Goal: Information Seeking & Learning: Learn about a topic

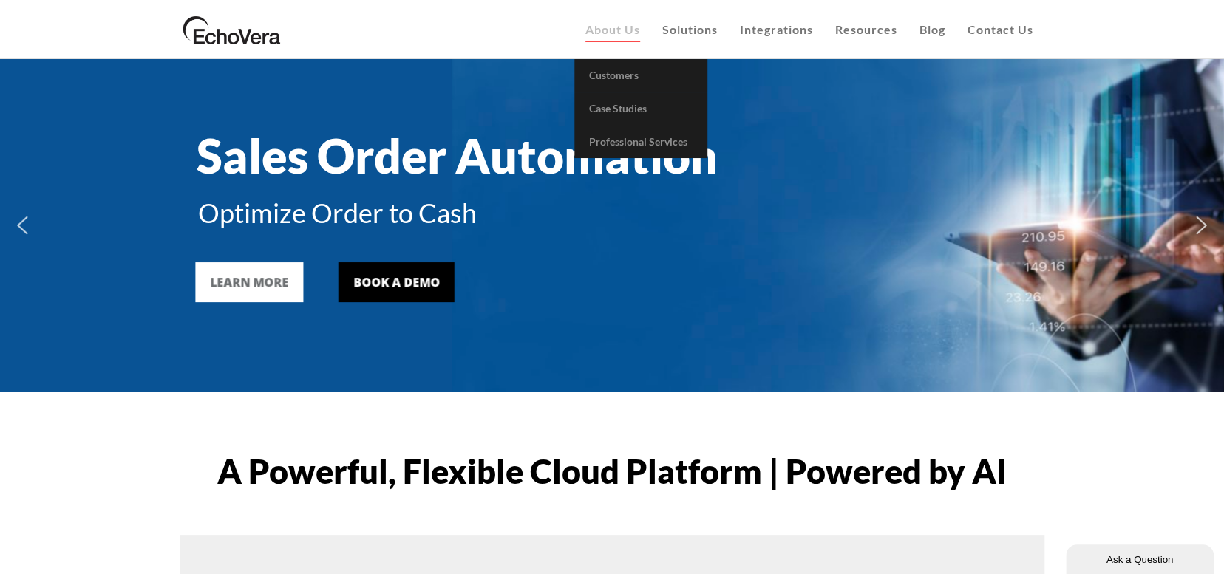
click at [606, 33] on span "About Us" at bounding box center [613, 29] width 55 height 14
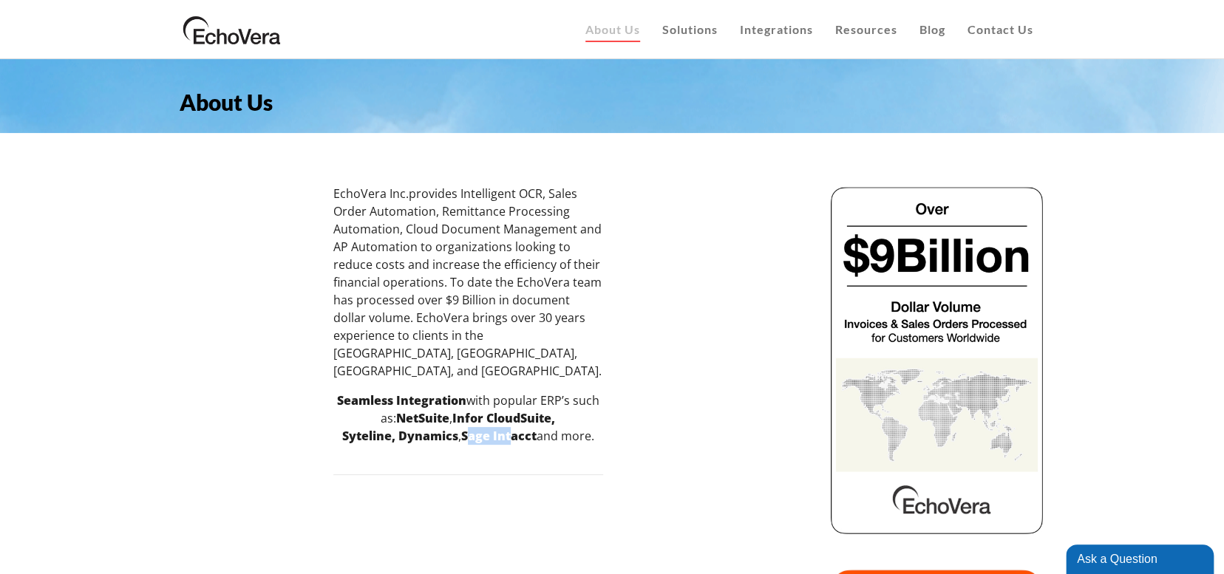
drag, startPoint x: 469, startPoint y: 415, endPoint x: 509, endPoint y: 413, distance: 40.0
click at [509, 428] on strong "Sage Intacct" at bounding box center [498, 436] width 75 height 16
click at [640, 333] on div at bounding box center [683, 414] width 1439 height 458
